Goal: Task Accomplishment & Management: Use online tool/utility

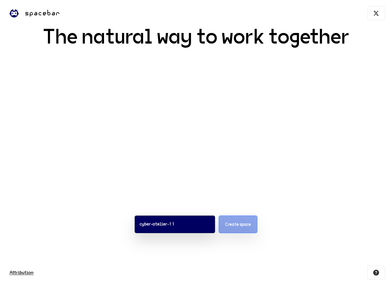
click at [237, 223] on span "Create space" at bounding box center [238, 224] width 26 height 7
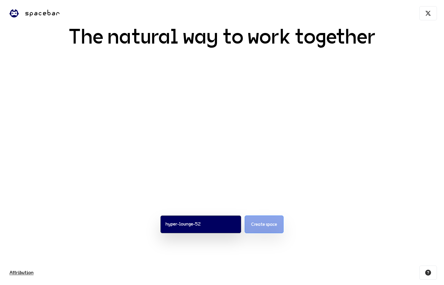
click at [251, 225] on span "Create space" at bounding box center [264, 224] width 26 height 7
